Goal: Task Accomplishment & Management: Manage account settings

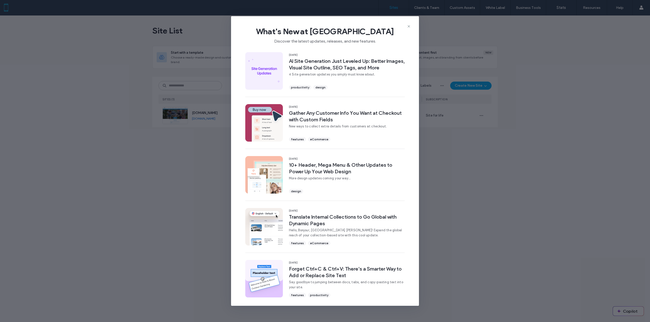
click at [411, 27] on div "What's New at Duda Discover the latest updates, releases, and new features." at bounding box center [325, 33] width 188 height 34
click at [409, 27] on icon at bounding box center [408, 26] width 4 height 4
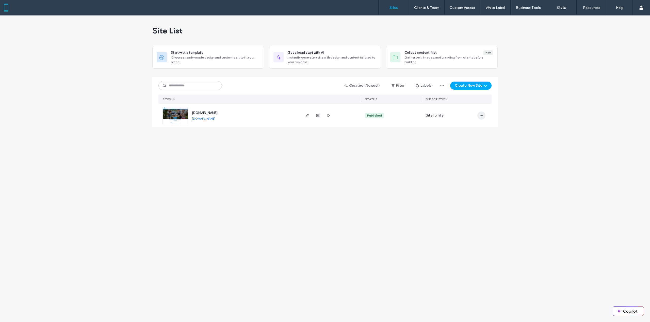
click at [481, 117] on icon "button" at bounding box center [481, 116] width 4 height 4
click at [472, 166] on span "Site Dashboard" at bounding box center [461, 167] width 24 height 5
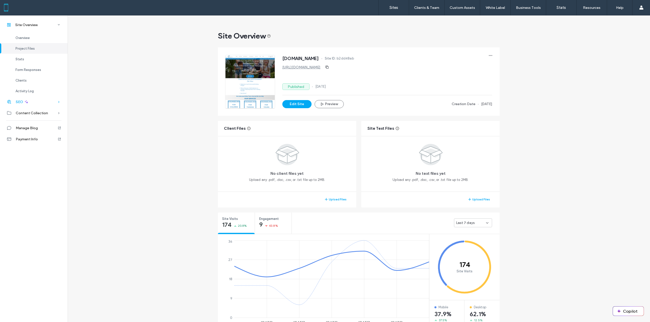
click at [54, 102] on div "SEO" at bounding box center [33, 101] width 67 height 11
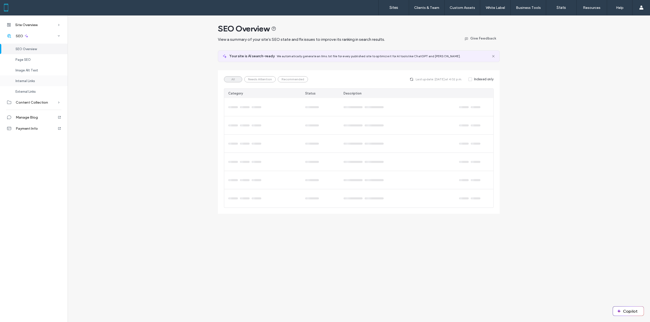
click at [36, 81] on div "Internal Links" at bounding box center [33, 81] width 67 height 11
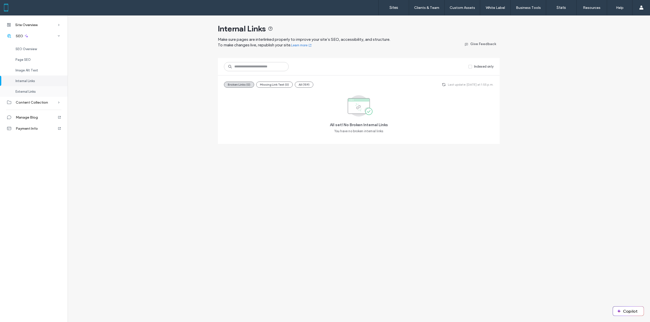
click at [36, 89] on div "External Links" at bounding box center [33, 91] width 67 height 11
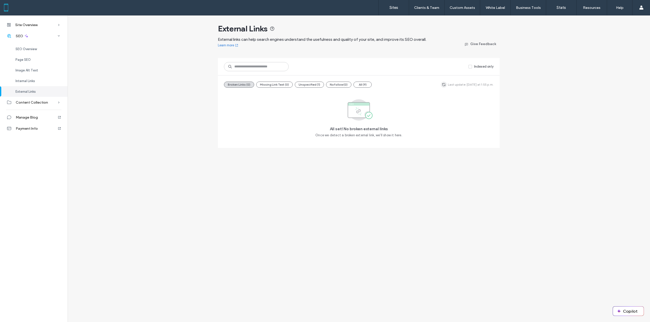
click at [445, 84] on icon "button" at bounding box center [443, 85] width 4 height 4
click at [302, 85] on button "Unspecified (1)" at bounding box center [309, 85] width 29 height 6
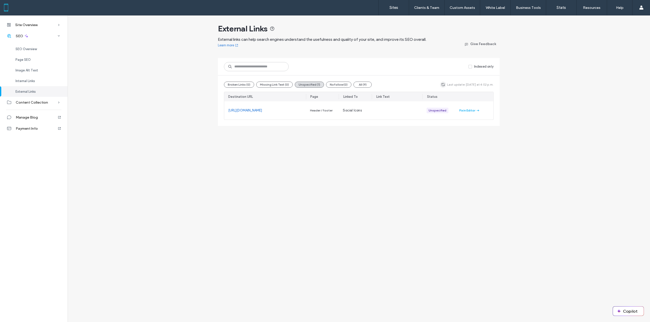
click at [445, 86] on icon "button" at bounding box center [443, 85] width 4 height 4
click at [363, 84] on button "All (9)" at bounding box center [362, 85] width 18 height 6
click at [314, 83] on button "Unspecified (1)" at bounding box center [309, 85] width 29 height 6
click at [46, 27] on div "Site Overview" at bounding box center [33, 24] width 67 height 11
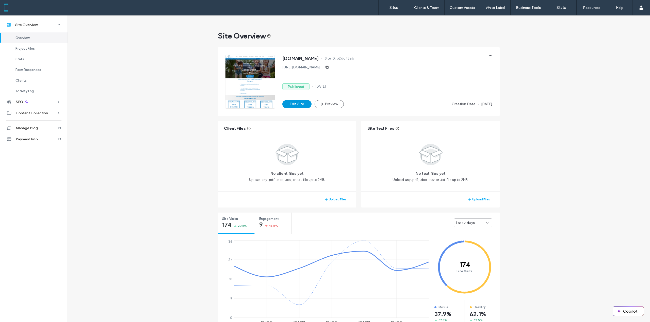
click at [299, 105] on button "Edit Site" at bounding box center [296, 104] width 29 height 8
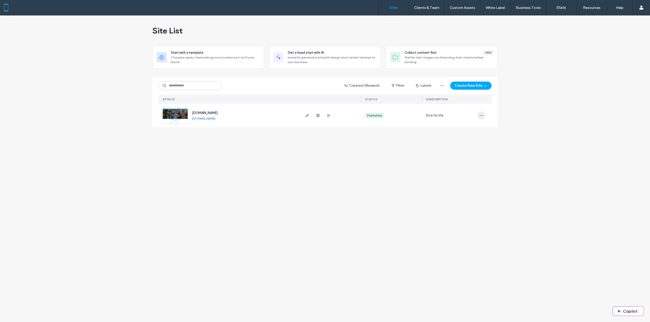
click at [481, 117] on icon "button" at bounding box center [481, 116] width 4 height 4
click at [465, 167] on span "Site Dashboard" at bounding box center [461, 167] width 24 height 5
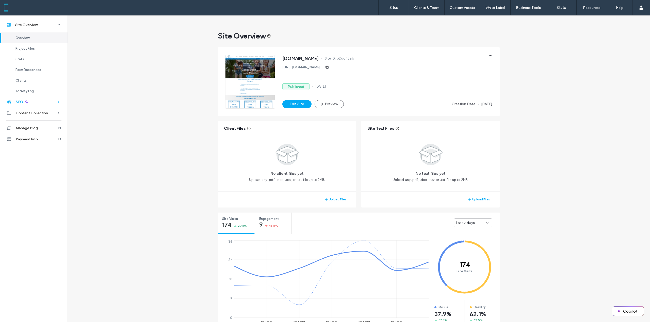
click at [40, 103] on div "SEO" at bounding box center [33, 101] width 67 height 11
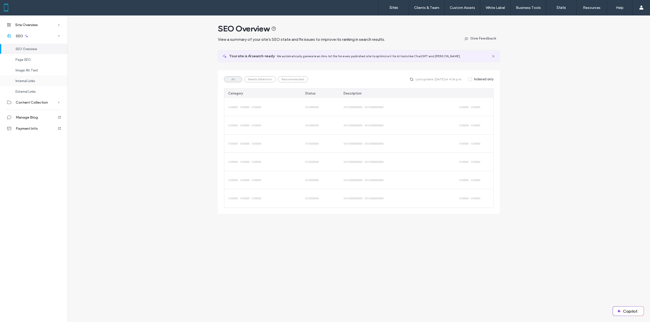
click at [32, 84] on div "Internal Links" at bounding box center [33, 81] width 67 height 11
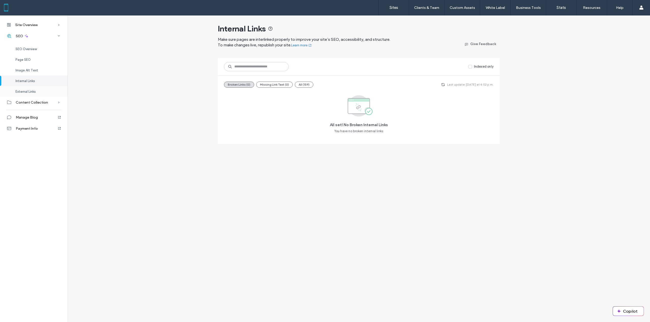
click at [33, 93] on span "External Links" at bounding box center [25, 92] width 20 height 4
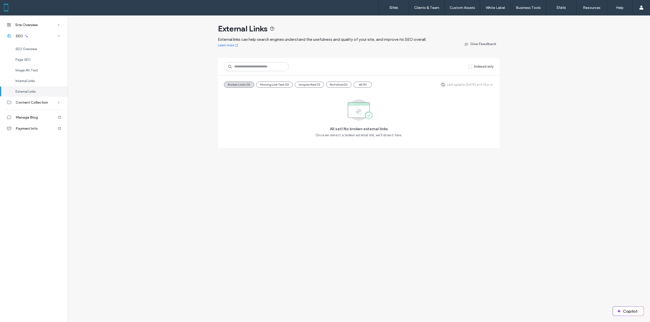
click at [445, 84] on icon "button" at bounding box center [443, 85] width 4 height 4
click at [310, 83] on button "Unspecified (1)" at bounding box center [309, 85] width 29 height 6
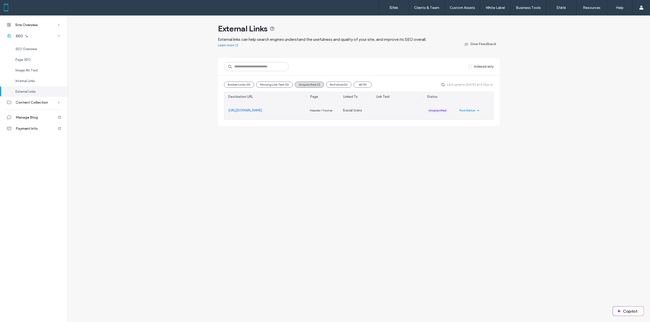
click at [480, 111] on icon "button" at bounding box center [477, 111] width 4 height 4
click at [443, 85] on icon "button" at bounding box center [443, 85] width 4 height 4
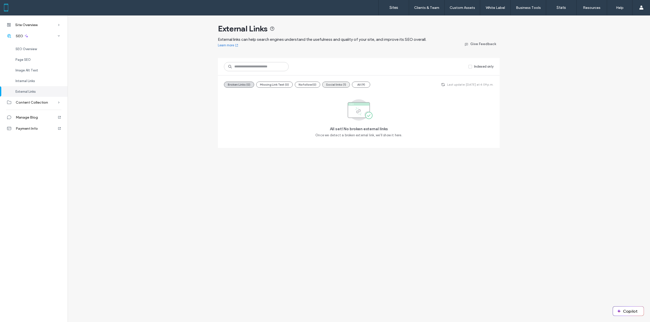
click at [334, 86] on button "Social links (1)" at bounding box center [336, 85] width 28 height 6
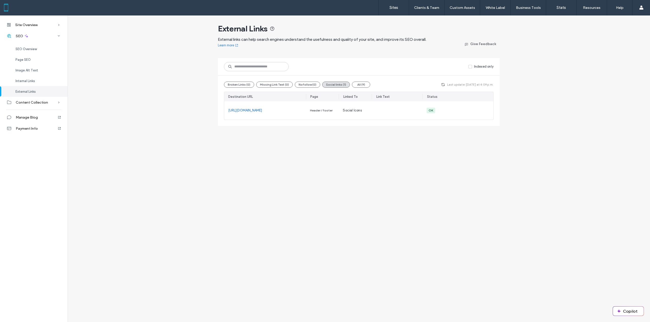
click at [378, 196] on div "Site Overview Overview Project Files Stats Form Responses Clients Activity Log …" at bounding box center [325, 168] width 650 height 307
drag, startPoint x: 444, startPoint y: 85, endPoint x: 473, endPoint y: 91, distance: 30.1
click at [444, 85] on icon "button" at bounding box center [443, 85] width 4 height 4
click at [240, 84] on button "Broken Links (0)" at bounding box center [239, 85] width 30 height 6
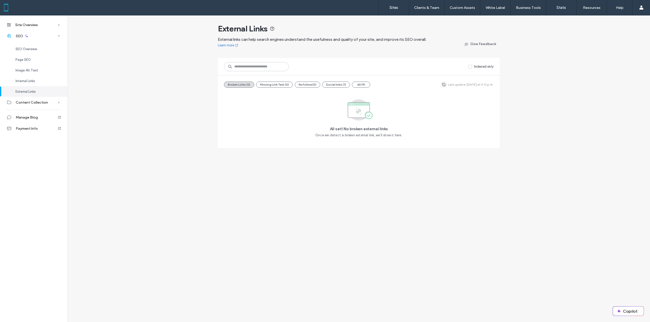
click at [446, 86] on icon "button" at bounding box center [443, 85] width 4 height 4
click at [7, 8] on div at bounding box center [33, 8] width 58 height 8
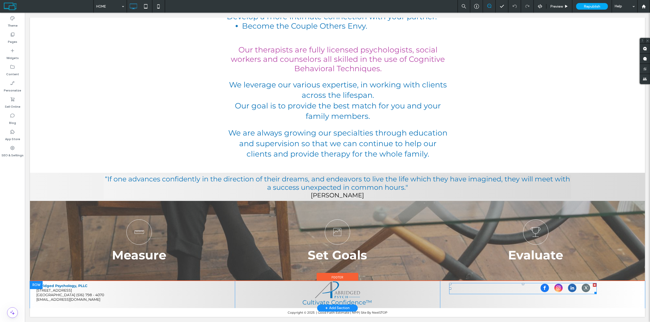
click at [569, 289] on span "linkedin" at bounding box center [572, 288] width 8 height 8
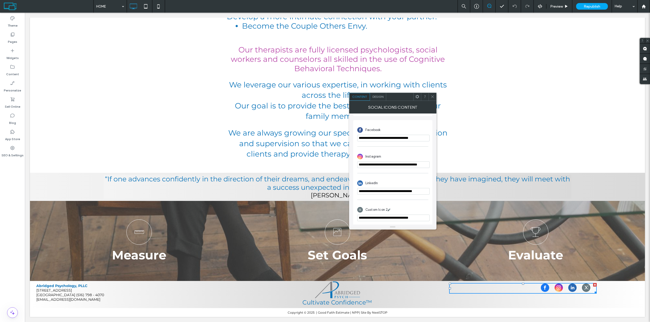
scroll to position [133, 0]
click at [415, 191] on input "**********" at bounding box center [393, 189] width 72 height 7
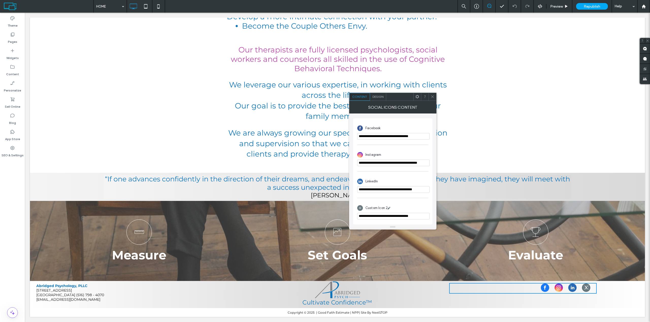
click at [391, 190] on input "**********" at bounding box center [393, 189] width 72 height 7
paste input "url"
click at [410, 190] on input "**********" at bounding box center [393, 189] width 72 height 7
type input "**********"
click at [410, 182] on div "LinkedIn" at bounding box center [392, 182] width 71 height 10
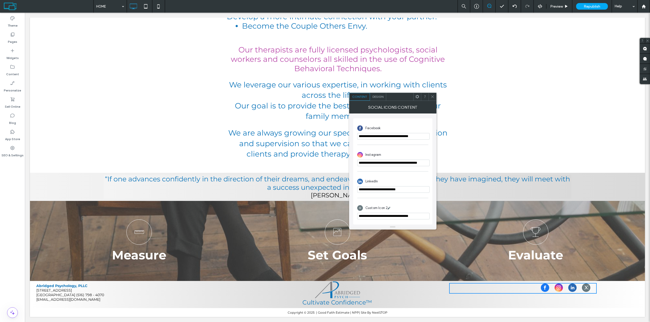
click at [432, 97] on use at bounding box center [432, 97] width 3 height 3
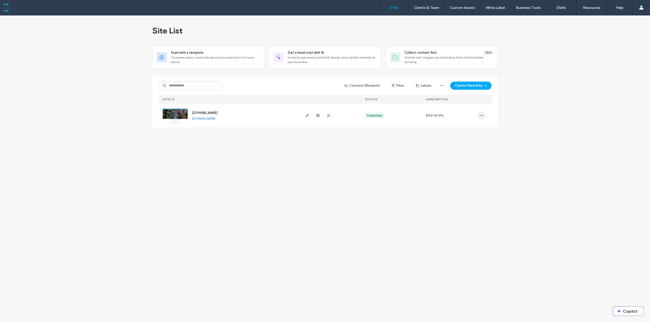
click at [481, 117] on icon "button" at bounding box center [481, 116] width 4 height 4
click at [563, 138] on div "Site List Start with a template Choose a ready-made design and customize it to …" at bounding box center [325, 168] width 650 height 307
click at [482, 117] on span "button" at bounding box center [481, 116] width 8 height 8
click at [464, 166] on span "Site Dashboard" at bounding box center [461, 167] width 24 height 5
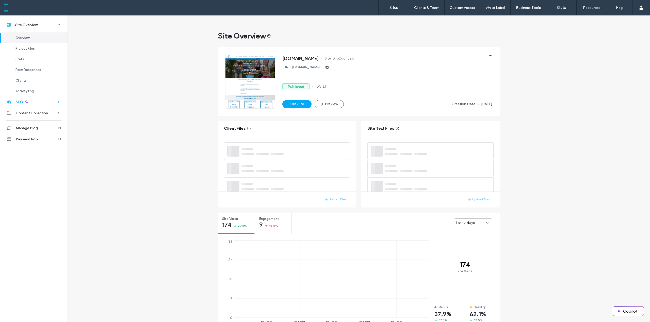
click at [53, 103] on div "SEO" at bounding box center [33, 101] width 67 height 11
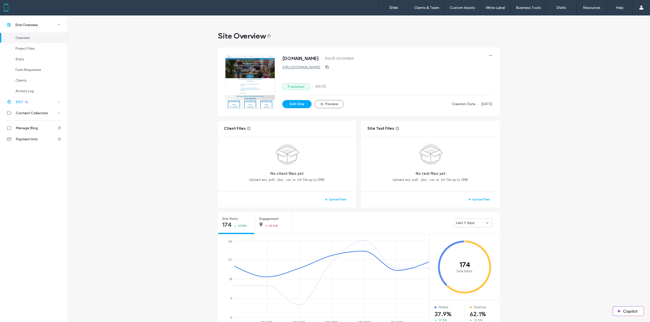
click at [45, 103] on div "SEO" at bounding box center [33, 101] width 67 height 11
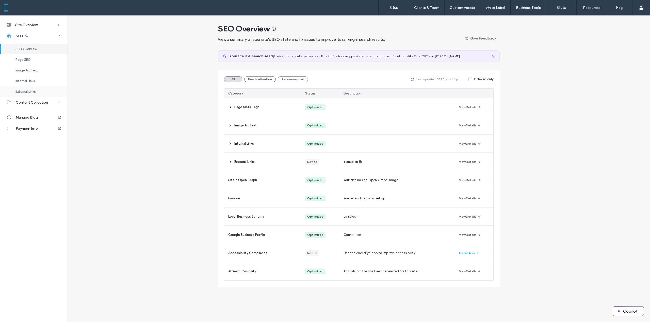
click at [34, 92] on span "External Links" at bounding box center [25, 92] width 20 height 4
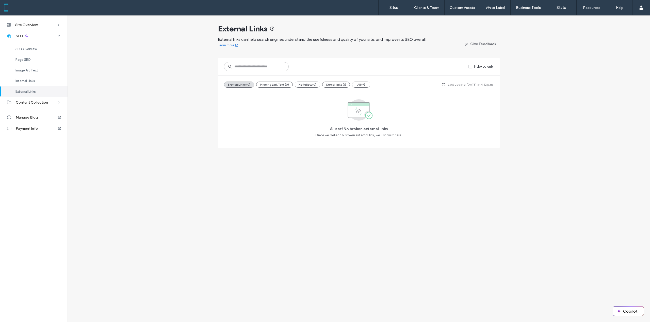
click at [405, 83] on div "Broken Links (0) Missing Link Text (0) Nofollow (0) Social links (1) All (9) La…" at bounding box center [358, 85] width 269 height 6
click at [471, 68] on span at bounding box center [470, 67] width 4 height 4
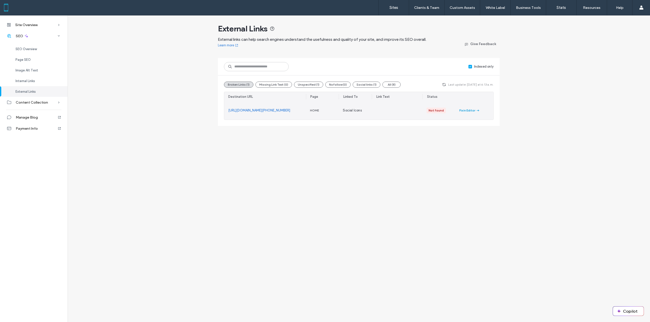
click at [476, 111] on icon "button" at bounding box center [477, 111] width 4 height 4
click at [384, 170] on div "Site Overview Overview Project Files Stats Form Responses Clients Activity Log …" at bounding box center [325, 168] width 650 height 307
click at [466, 111] on div "Fix in Editor" at bounding box center [467, 110] width 16 height 5
drag, startPoint x: 276, startPoint y: 111, endPoint x: 226, endPoint y: 109, distance: 50.0
click at [226, 109] on div "[URL][DOMAIN_NAME][PHONE_NUMBER]" at bounding box center [265, 110] width 82 height 18
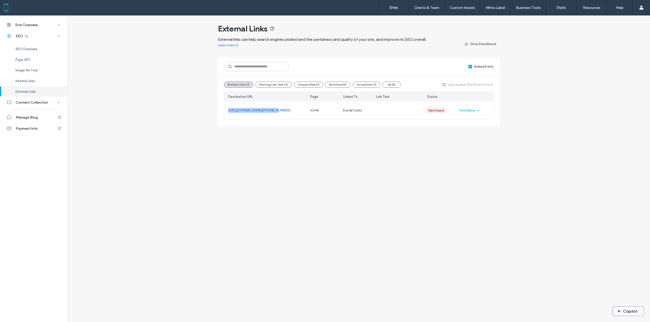
copy link "[URL][DOMAIN_NAME][PHONE_NUMBER]"
click at [333, 174] on div "Site Overview Overview Project Files Stats Form Responses Clients Activity Log …" at bounding box center [325, 168] width 650 height 307
click at [303, 195] on div "Site Overview Overview Project Files Stats Form Responses Clients Activity Log …" at bounding box center [325, 168] width 650 height 307
click at [265, 111] on link "https://wa.me/516-798-4070" at bounding box center [259, 110] width 62 height 5
drag, startPoint x: 277, startPoint y: 110, endPoint x: 252, endPoint y: 110, distance: 24.6
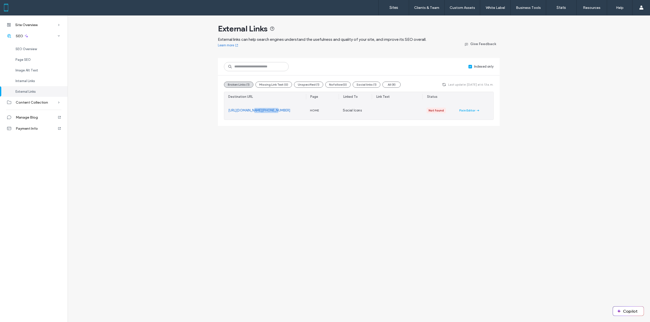
click at [252, 110] on div "https://wa.me/516-798-4070" at bounding box center [265, 110] width 82 height 18
copy link "516-798-4070"
click at [445, 86] on icon "button" at bounding box center [444, 85] width 4 height 4
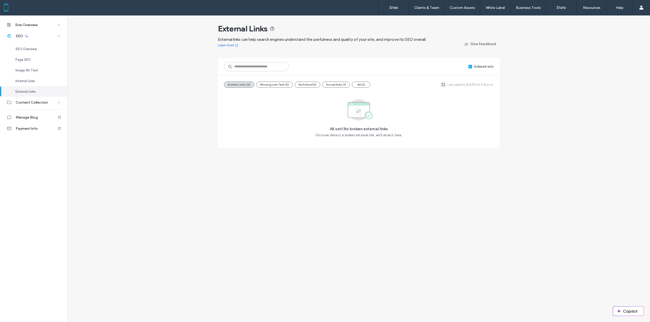
click at [445, 85] on icon "button" at bounding box center [443, 85] width 4 height 4
click at [443, 84] on icon "button" at bounding box center [443, 85] width 4 height 4
click at [445, 86] on icon "button" at bounding box center [443, 85] width 4 height 4
click at [443, 83] on icon "button" at bounding box center [443, 85] width 4 height 4
click at [444, 84] on use "button" at bounding box center [443, 84] width 3 height 3
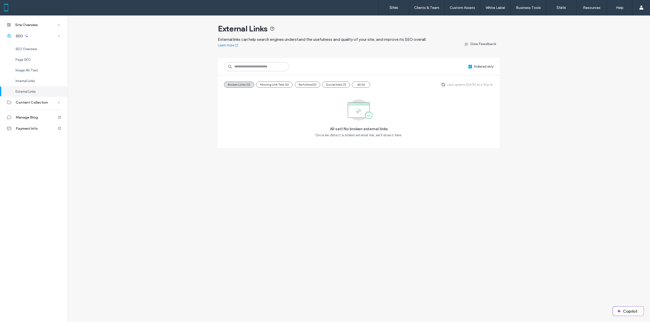
click at [443, 84] on icon "button" at bounding box center [443, 85] width 4 height 4
click at [333, 84] on button "Social links (1)" at bounding box center [336, 85] width 28 height 6
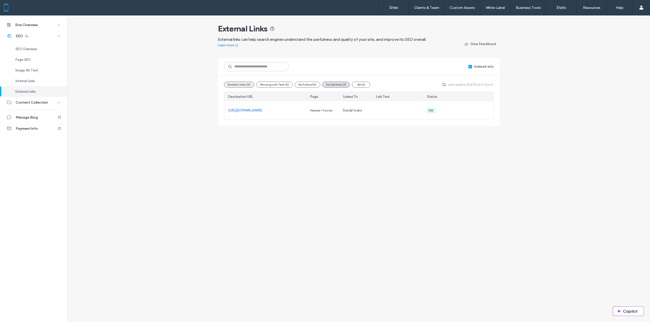
click at [247, 85] on button "Broken Links (0)" at bounding box center [239, 85] width 30 height 6
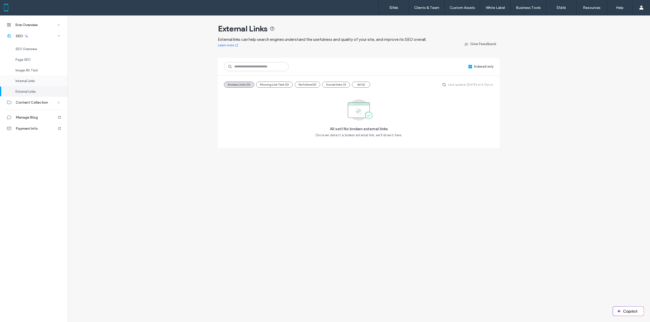
click at [50, 81] on div "Internal Links" at bounding box center [33, 81] width 67 height 11
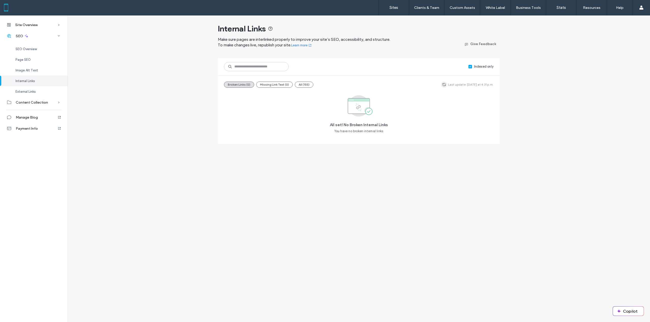
click at [446, 86] on icon "button" at bounding box center [444, 85] width 4 height 4
click at [42, 91] on div "External Links" at bounding box center [33, 91] width 67 height 11
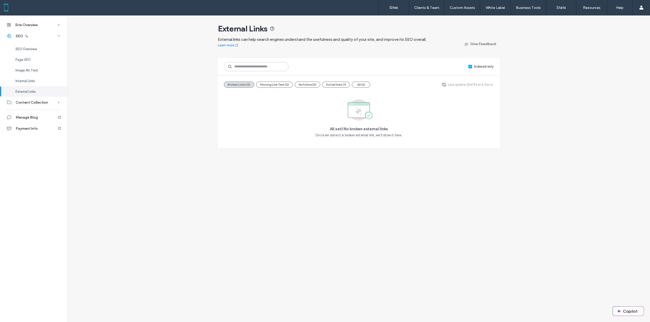
click at [445, 84] on icon "button" at bounding box center [444, 85] width 4 height 4
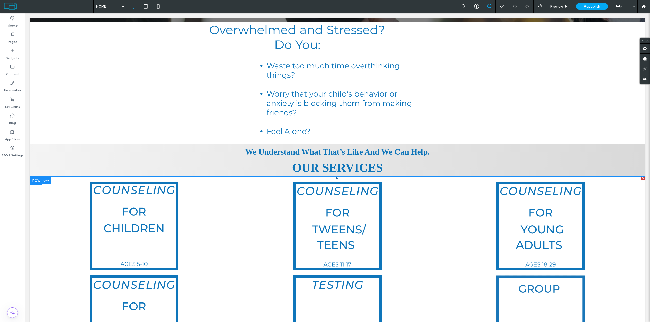
scroll to position [178, 0]
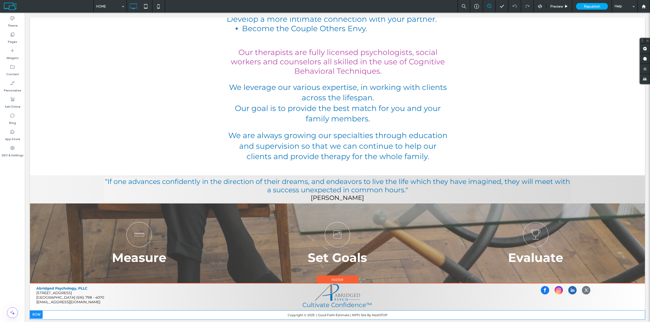
scroll to position [953, 0]
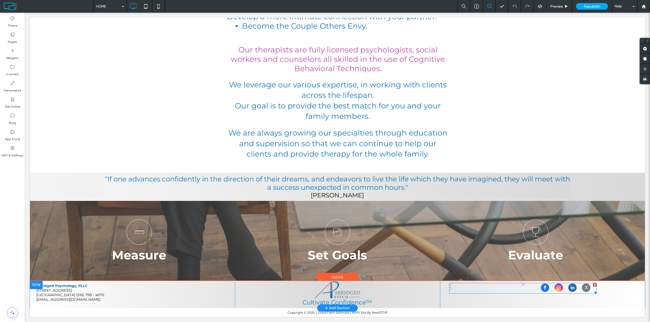
click at [585, 289] on icon "Social network" at bounding box center [585, 287] width 5 height 5
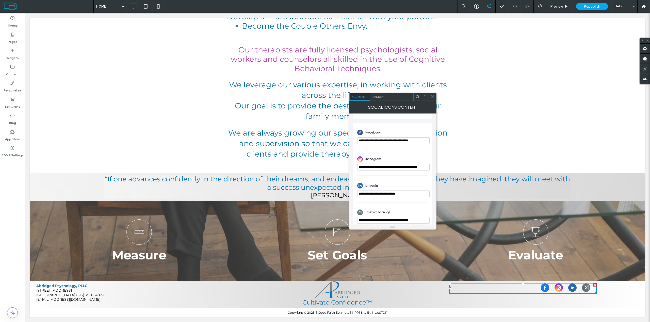
scroll to position [133, 0]
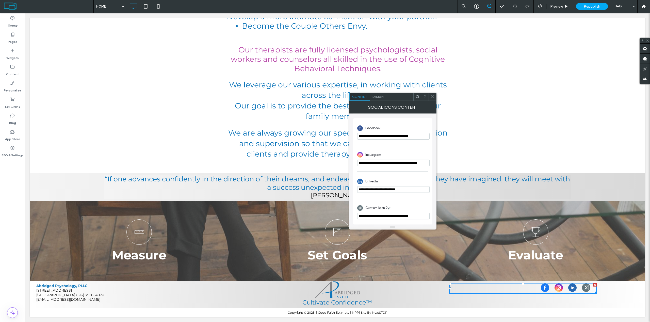
click at [433, 96] on icon at bounding box center [432, 97] width 4 height 4
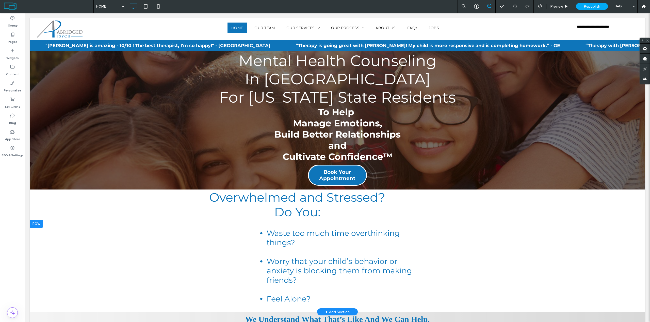
scroll to position [0, 0]
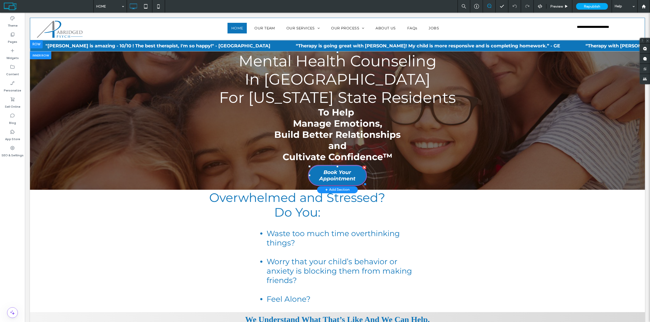
click at [334, 175] on span "Book Your Appointment" at bounding box center [337, 176] width 56 height 18
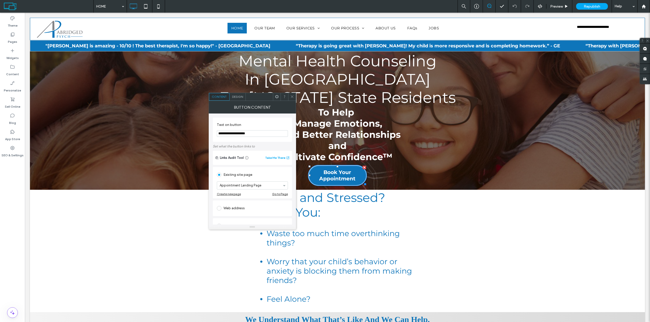
click at [292, 97] on icon at bounding box center [292, 97] width 4 height 4
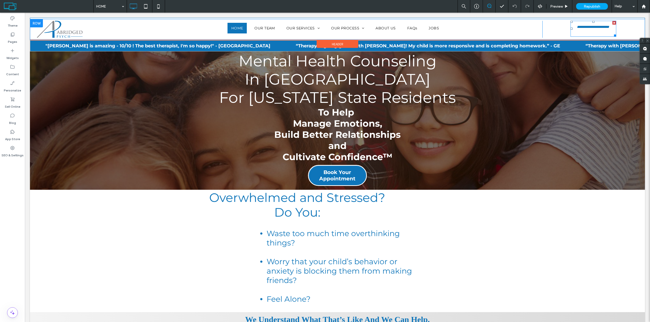
click at [591, 30] on span "**********" at bounding box center [592, 29] width 44 height 17
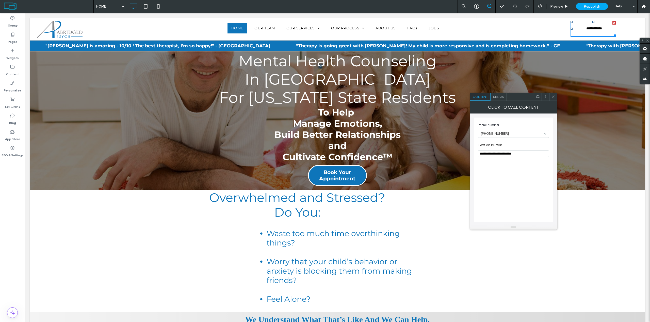
click at [498, 99] on div "Design" at bounding box center [498, 97] width 16 height 8
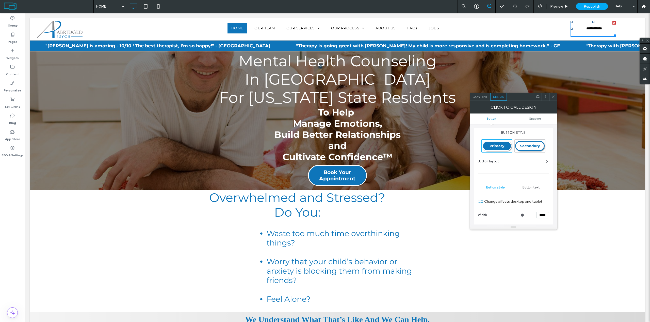
click at [482, 97] on span "Content" at bounding box center [479, 97] width 15 height 4
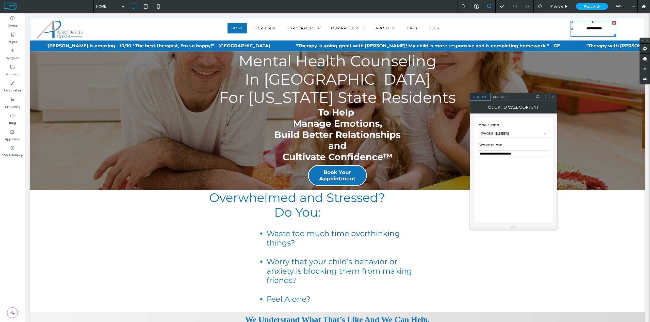
click at [553, 99] on span at bounding box center [553, 97] width 4 height 8
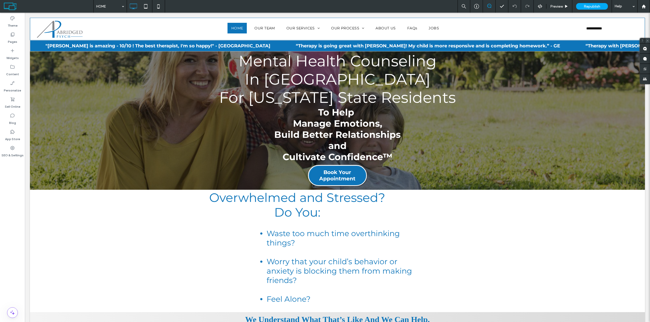
click at [647, 41] on icon at bounding box center [646, 40] width 3 height 3
